Goal: Check status: Check status

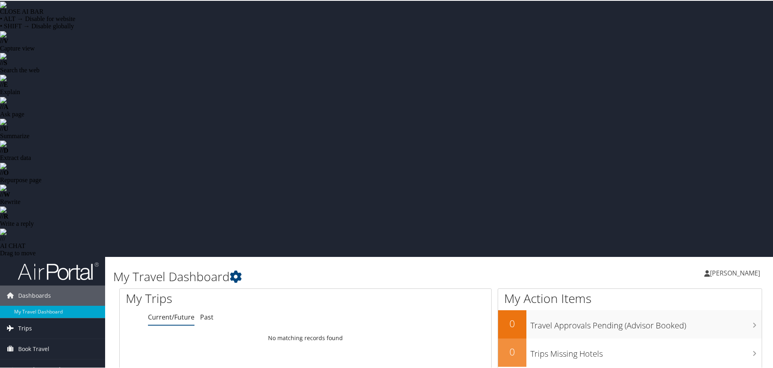
click at [21, 318] on span "Trips" at bounding box center [25, 328] width 14 height 20
click at [27, 350] on link "Past Trips" at bounding box center [52, 356] width 105 height 12
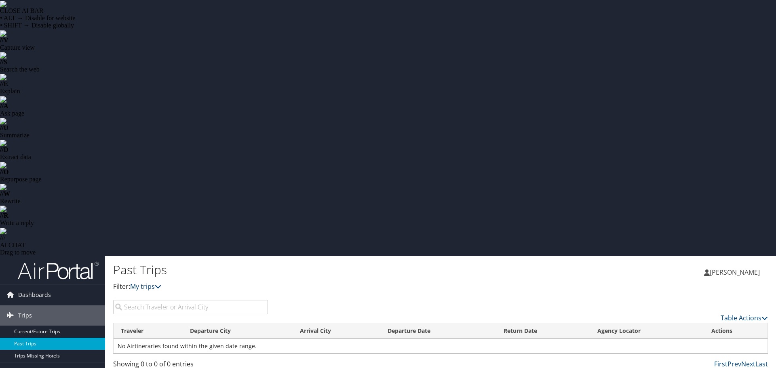
click at [161, 283] on icon at bounding box center [158, 286] width 6 height 6
click at [156, 282] on link "My trips" at bounding box center [145, 286] width 31 height 9
click at [158, 282] on link "My trips" at bounding box center [145, 286] width 31 height 9
click at [48, 326] on link "Current/Future Trips" at bounding box center [52, 332] width 105 height 12
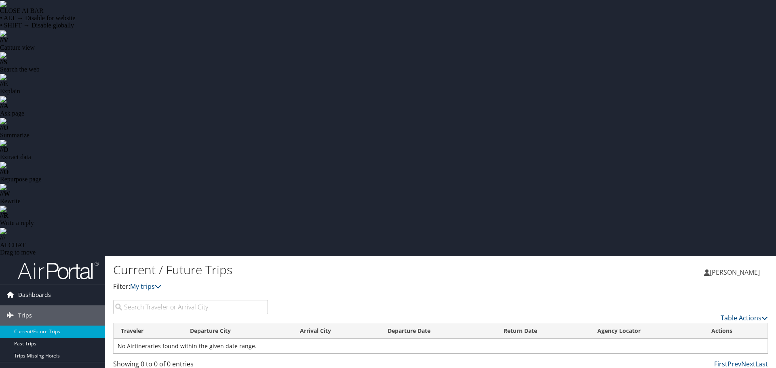
click at [25, 285] on span "Dashboards" at bounding box center [34, 295] width 33 height 20
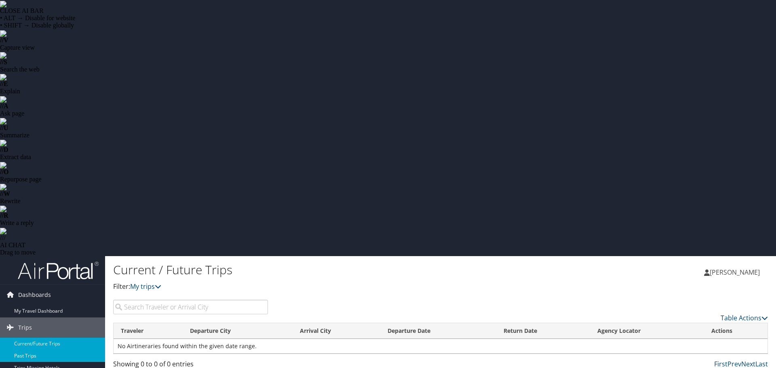
click at [30, 350] on link "Past Trips" at bounding box center [52, 356] width 105 height 12
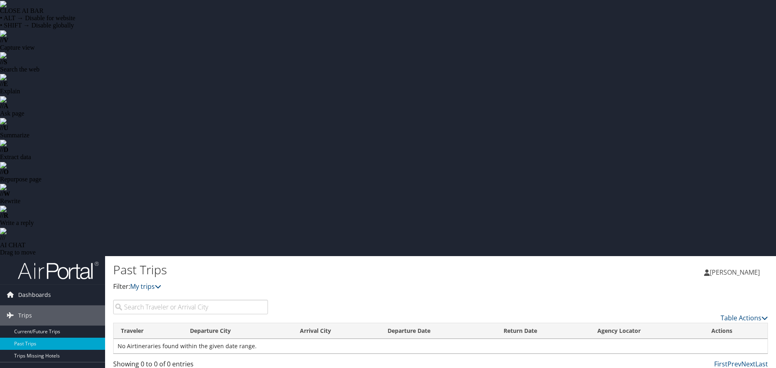
click at [228, 300] on input "search" at bounding box center [190, 307] width 155 height 15
type input "orlando"
click at [36, 285] on span "Dashboards" at bounding box center [34, 295] width 33 height 20
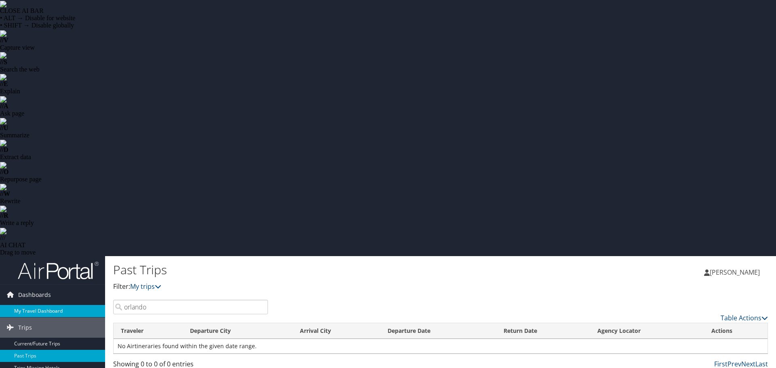
click at [21, 305] on link "My Travel Dashboard" at bounding box center [52, 311] width 105 height 12
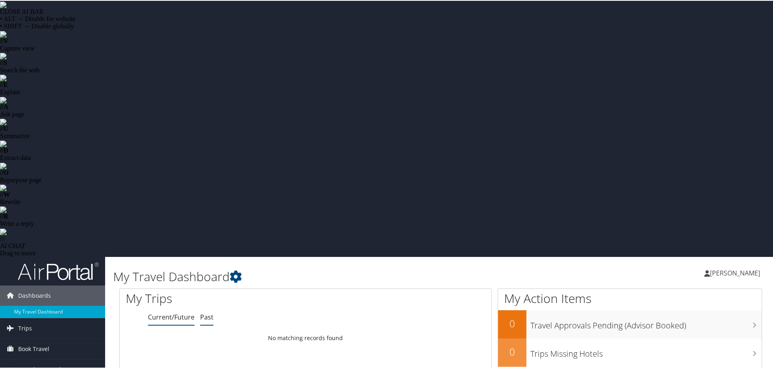
click at [201, 312] on link "Past" at bounding box center [206, 316] width 13 height 9
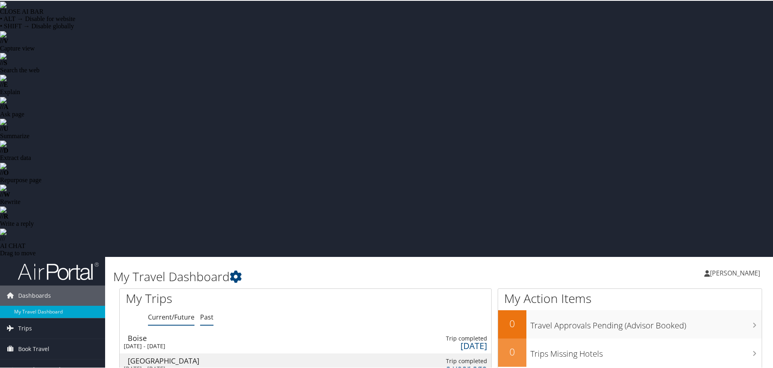
click at [166, 312] on link "Current/Future" at bounding box center [171, 316] width 46 height 9
